Goal: Register for event/course

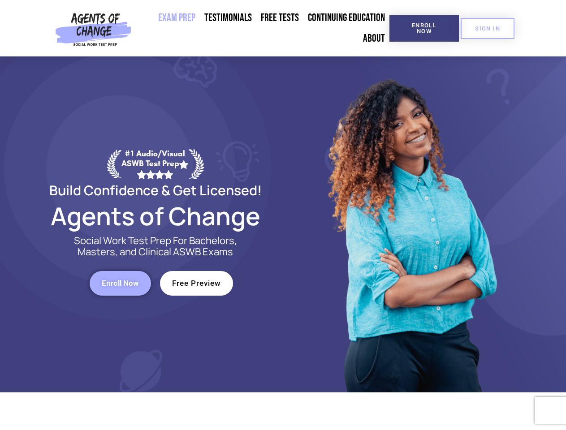
click at [283, 215] on div at bounding box center [410, 224] width 255 height 336
click at [424, 28] on span "Enroll Now" at bounding box center [424, 28] width 41 height 12
click at [488, 28] on span "SIGN IN" at bounding box center [487, 29] width 25 height 6
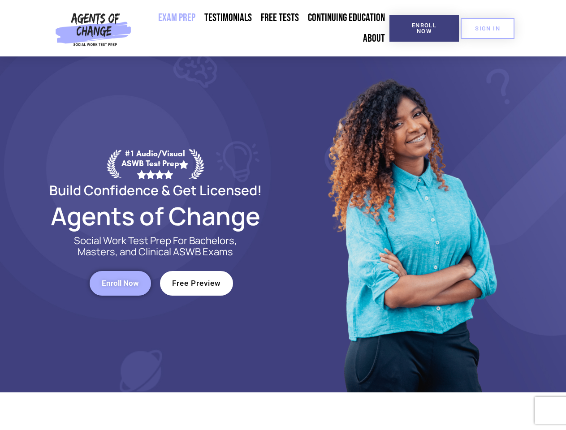
click at [120, 283] on span "Enroll Now" at bounding box center [120, 284] width 37 height 8
click at [196, 283] on span "Free Preview" at bounding box center [196, 284] width 49 height 8
